Goal: Task Accomplishment & Management: Manage account settings

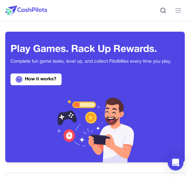
click at [46, 81] on link "How it works?" at bounding box center [35, 80] width 51 height 12
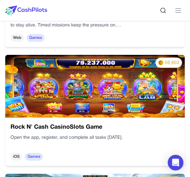
scroll to position [887, 0]
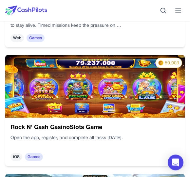
click at [98, 93] on img at bounding box center [94, 86] width 179 height 63
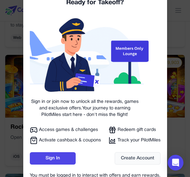
click at [57, 158] on link "Sign In" at bounding box center [53, 159] width 46 height 12
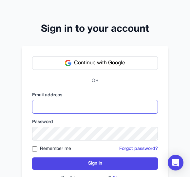
click at [57, 106] on input "email" at bounding box center [95, 107] width 126 height 14
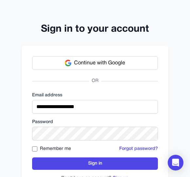
click at [110, 166] on button "Sign in" at bounding box center [95, 164] width 126 height 12
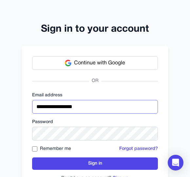
type input "**********"
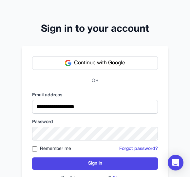
click at [103, 166] on button "Sign in" at bounding box center [95, 164] width 126 height 12
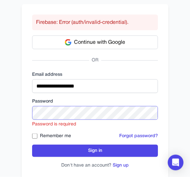
scroll to position [42, 0]
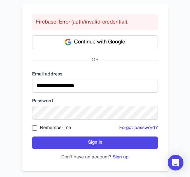
click at [105, 146] on button "Sign in" at bounding box center [95, 143] width 126 height 12
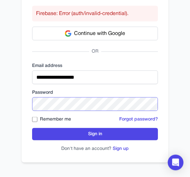
scroll to position [51, 0]
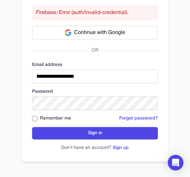
click at [102, 138] on button "Sign in" at bounding box center [95, 133] width 126 height 12
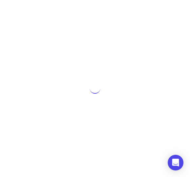
scroll to position [0, 0]
